Goal: Find specific page/section: Find specific page/section

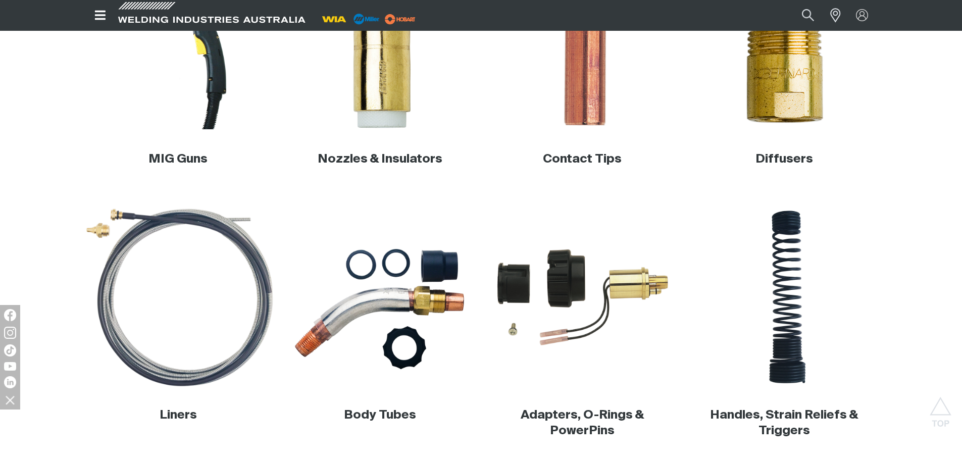
scroll to position [202, 0]
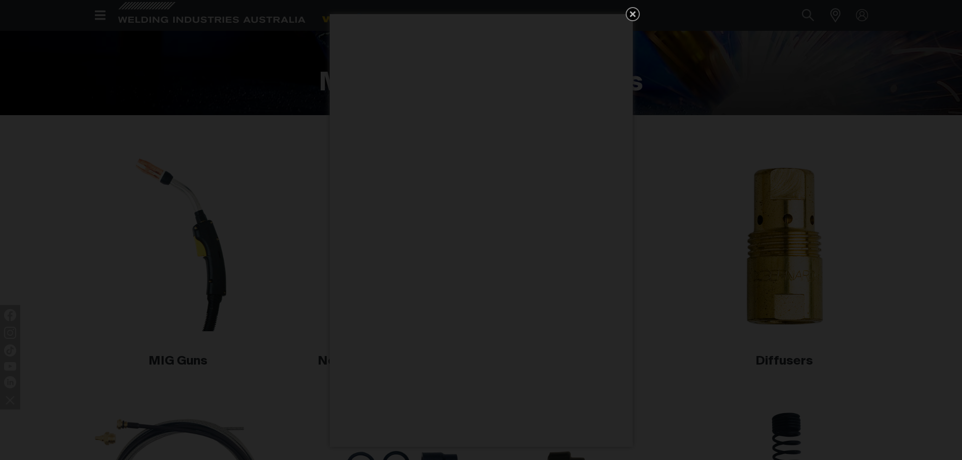
click at [186, 358] on div "Get 5 WIA Welding Guides Free!" at bounding box center [481, 230] width 962 height 460
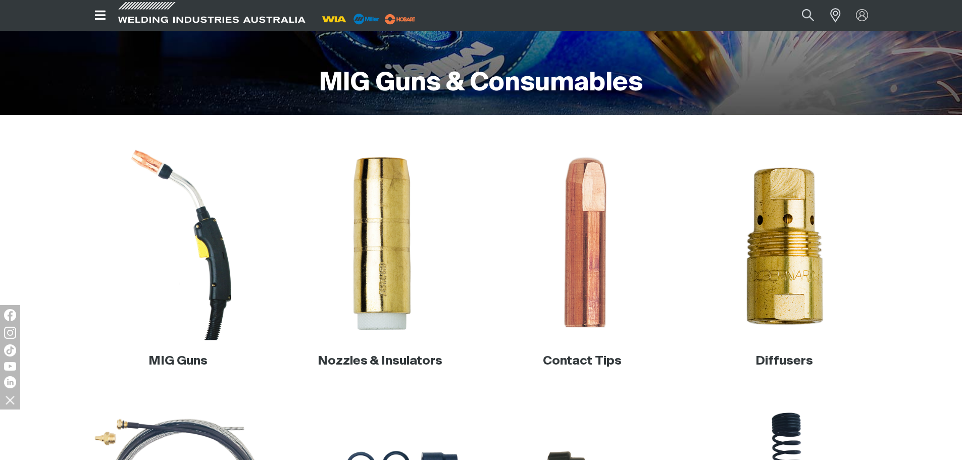
click at [216, 317] on img at bounding box center [177, 243] width 193 height 193
